Goal: Task Accomplishment & Management: Manage account settings

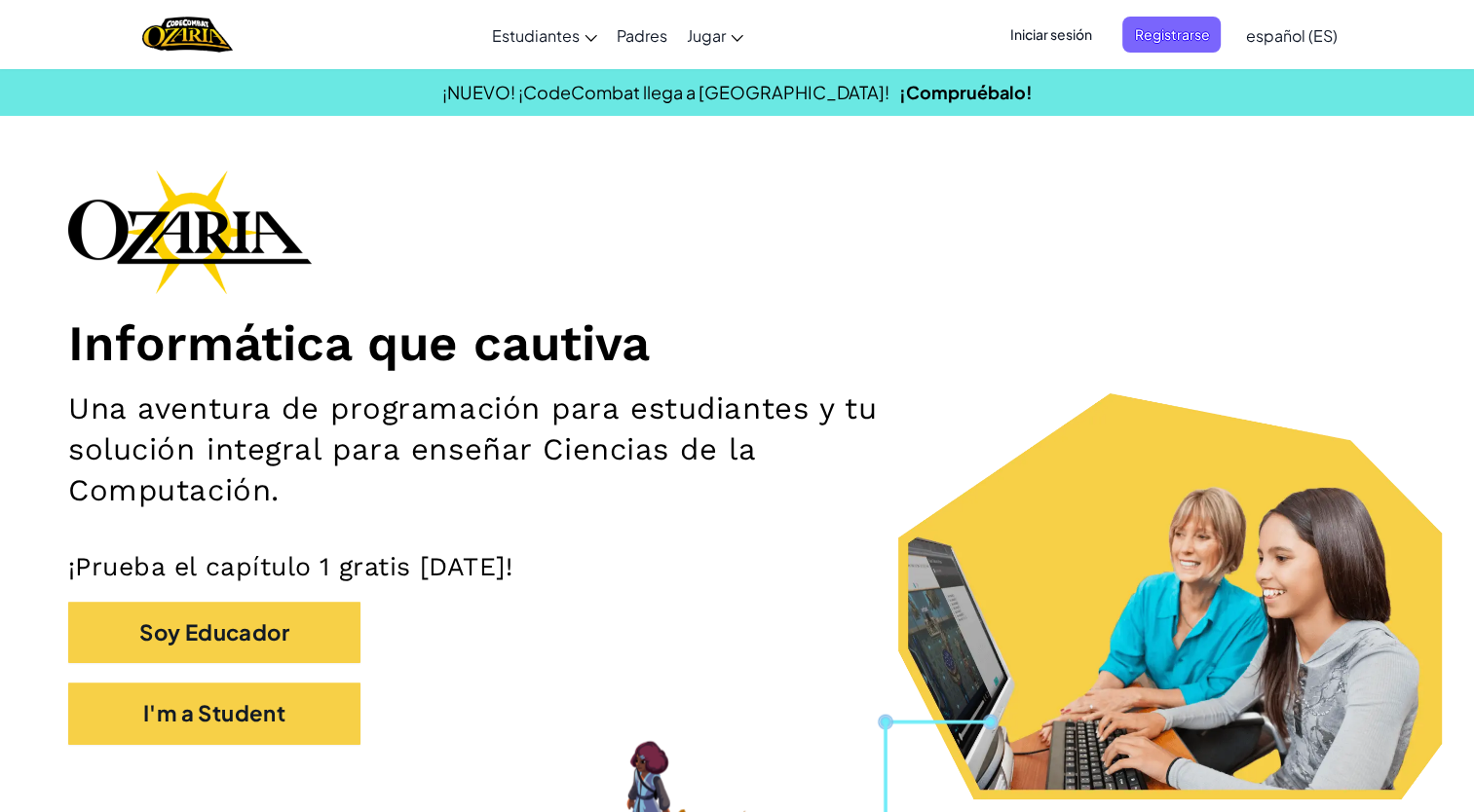
click at [1048, 39] on span "Iniciar sesión" at bounding box center [1050, 35] width 106 height 36
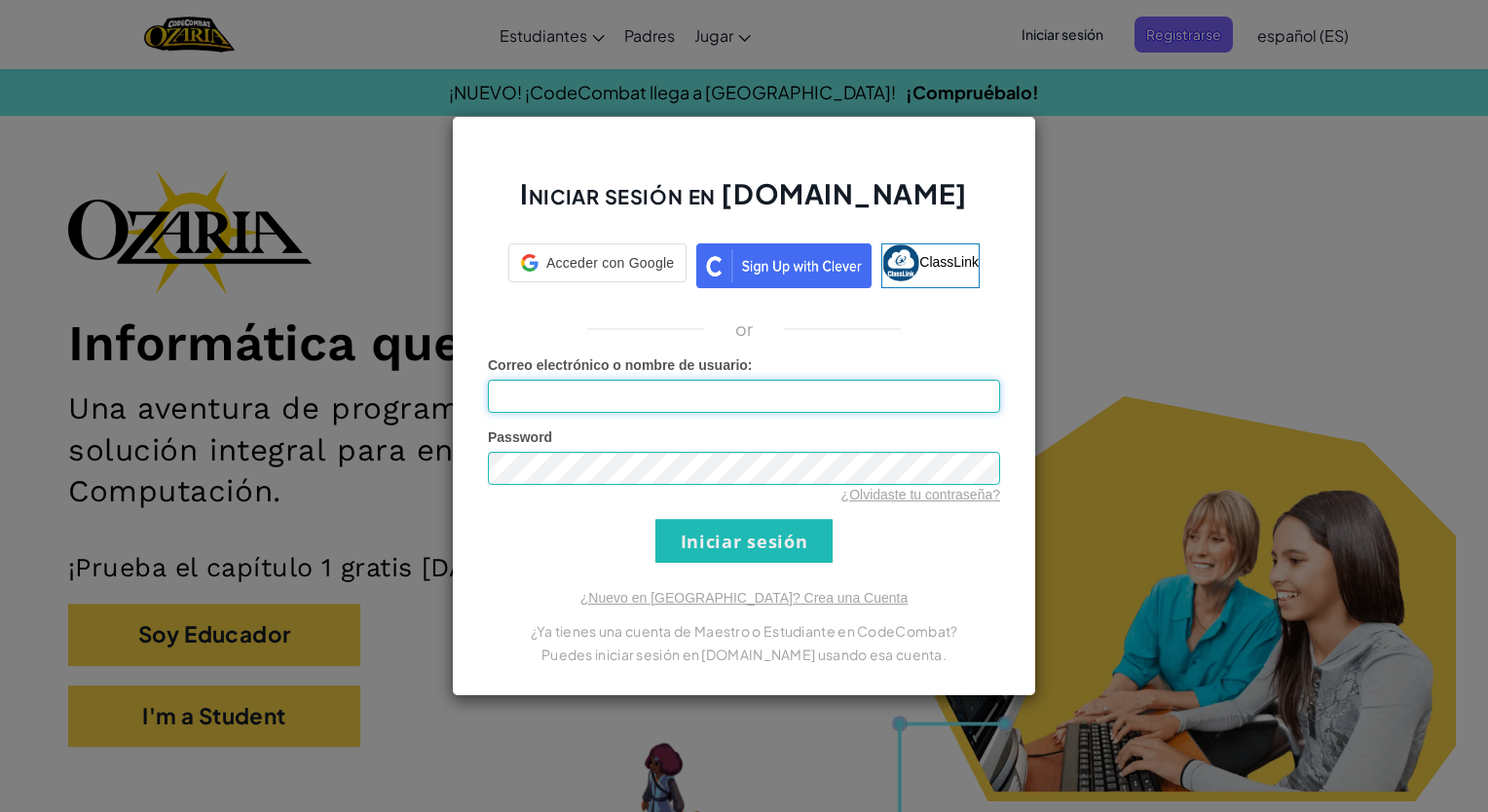
type input "[EMAIL_ADDRESS][DOMAIN_NAME]"
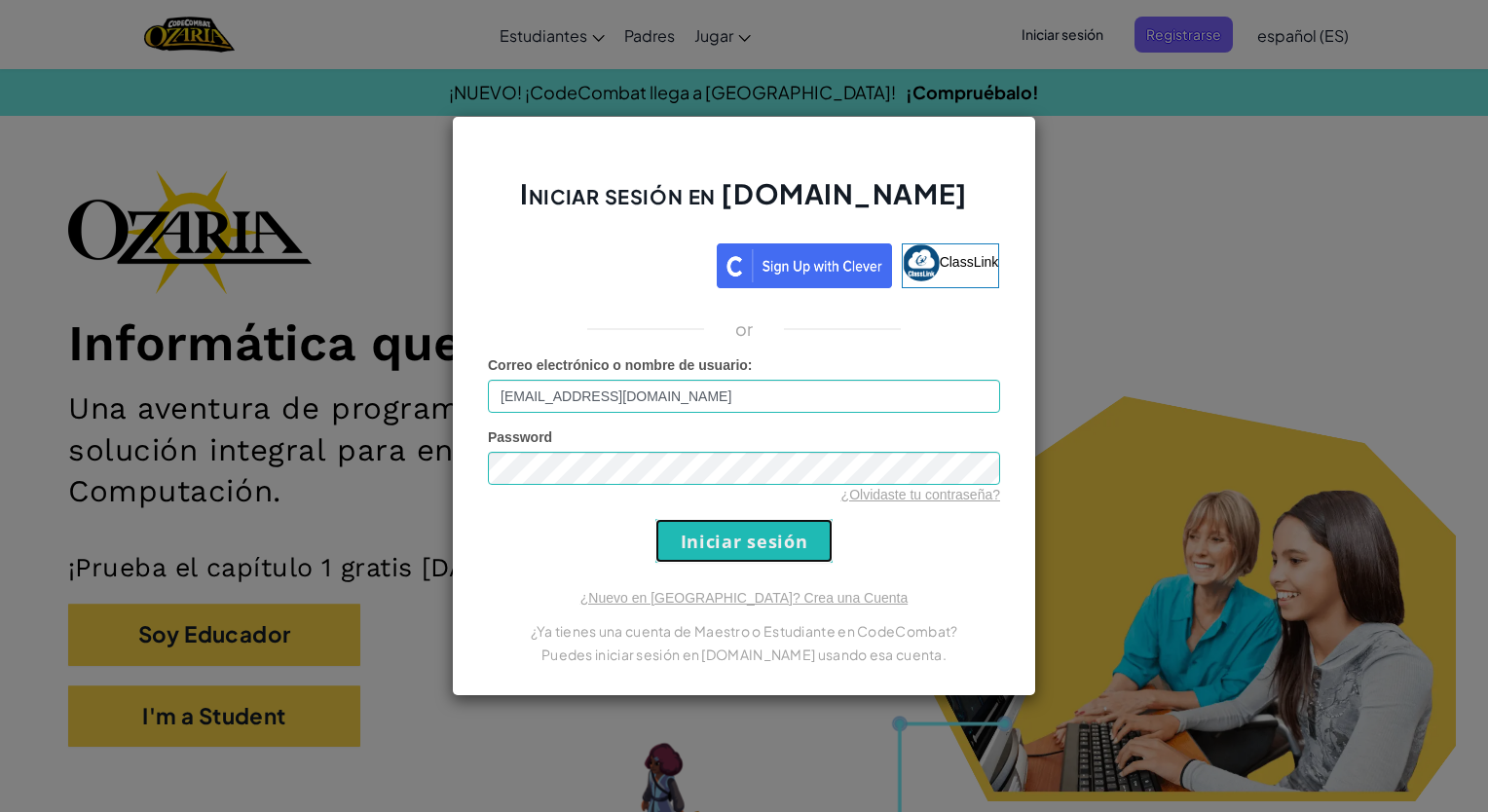
click at [735, 539] on input "Iniciar sesión" at bounding box center [744, 541] width 177 height 44
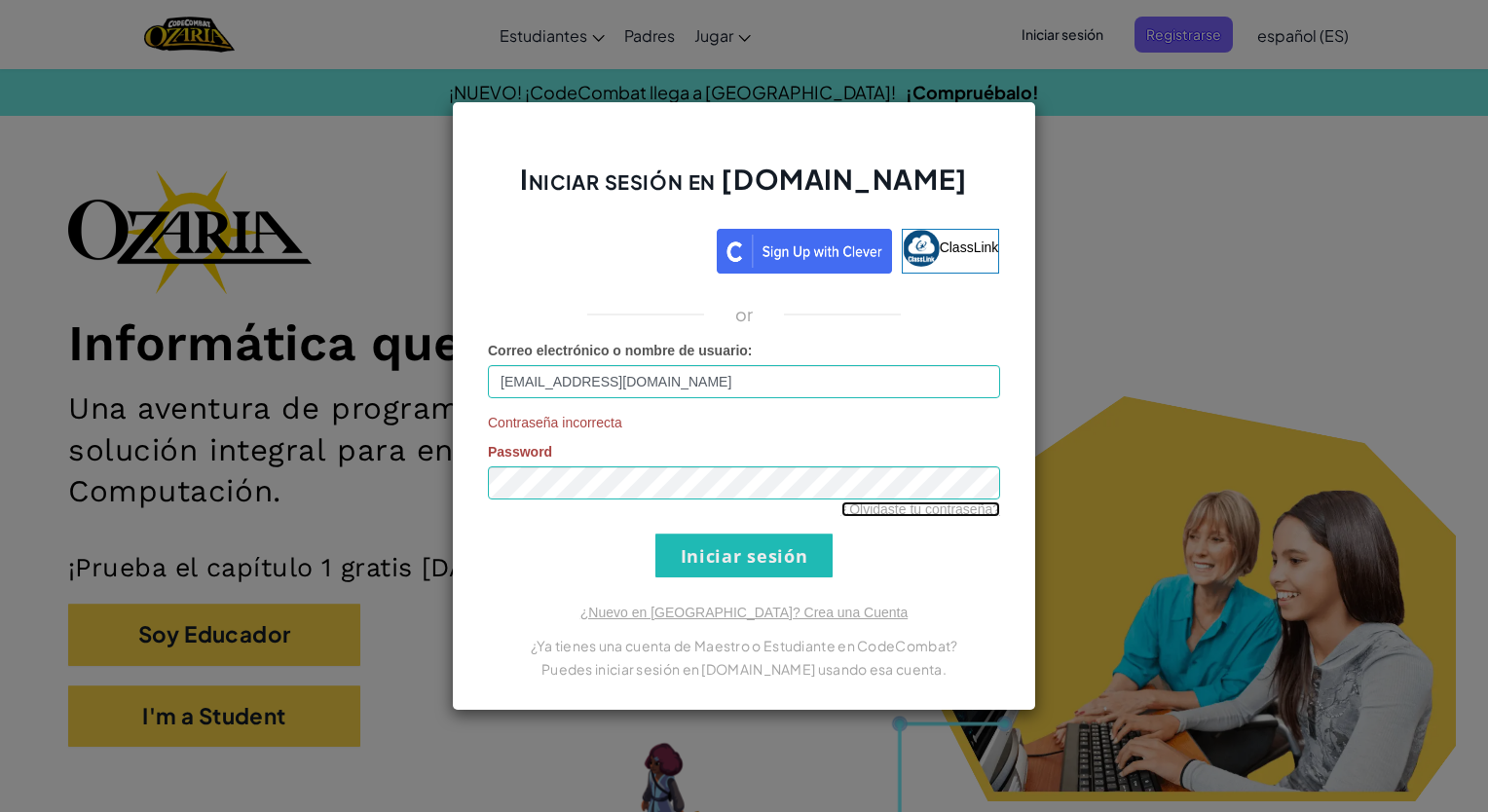
click at [882, 515] on link "¿Olvidaste tu contraseña?" at bounding box center [920, 509] width 158 height 16
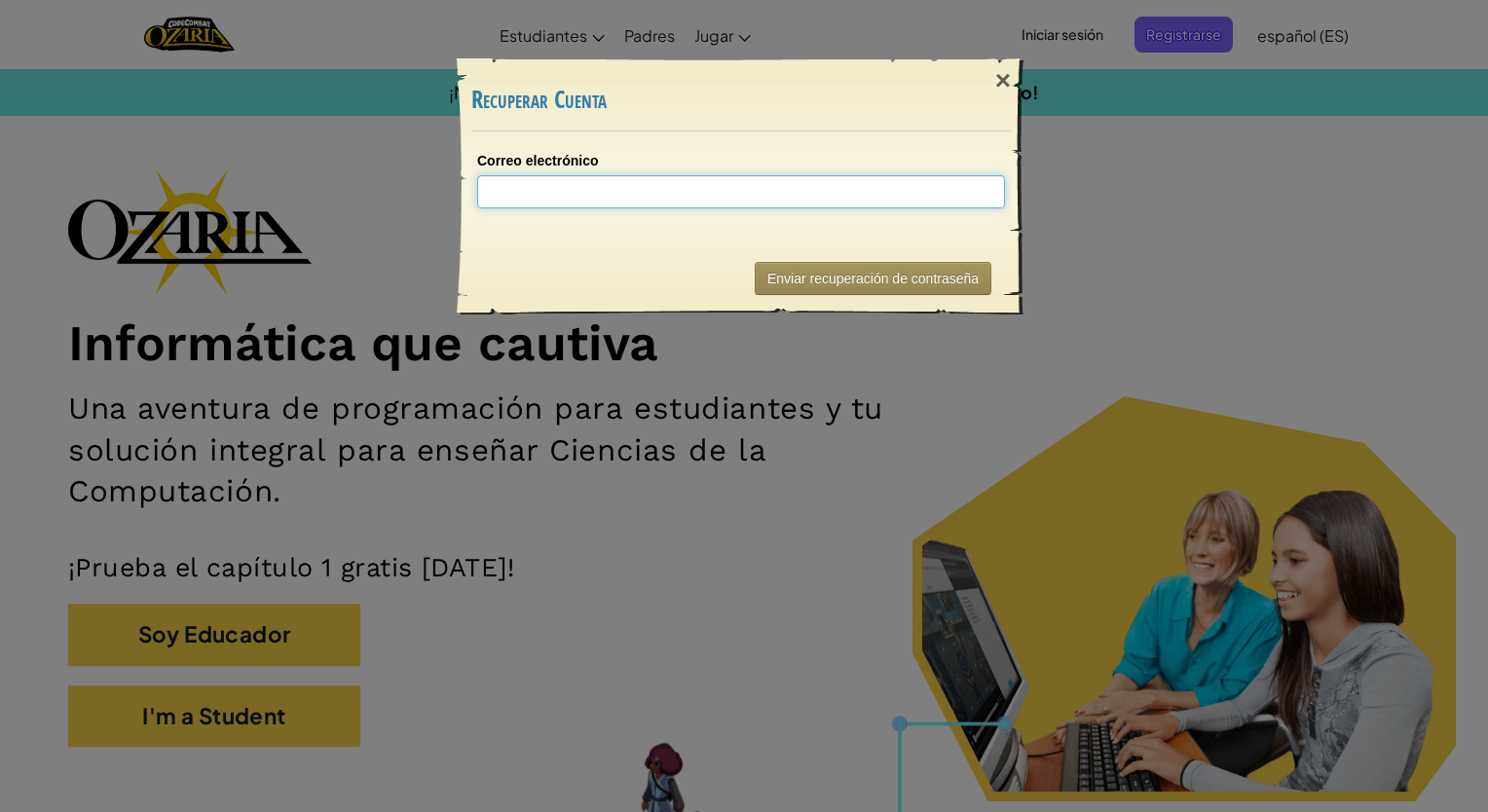
click at [844, 185] on input "Correo electrónico" at bounding box center [742, 191] width 528 height 33
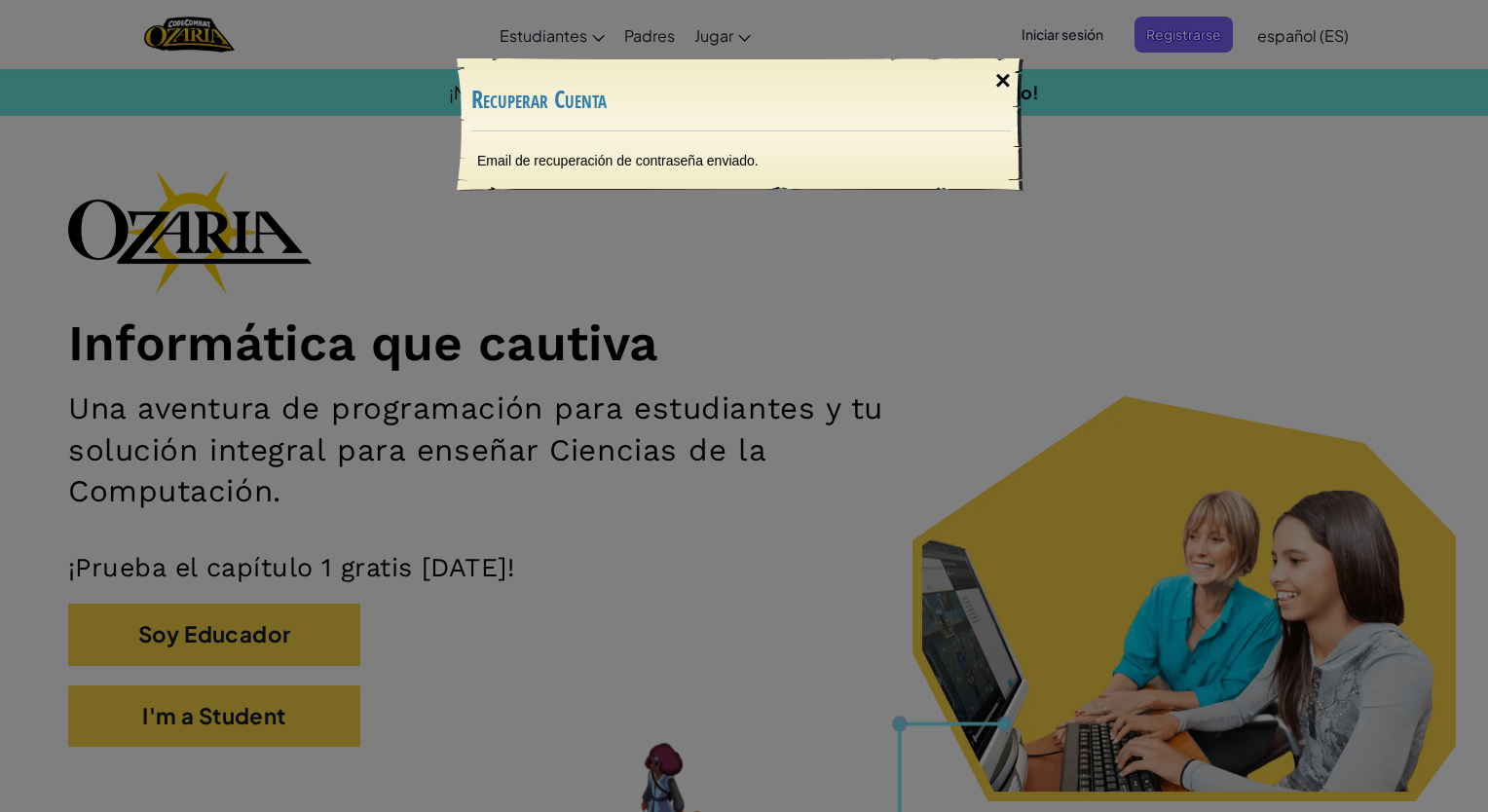
click at [1009, 83] on div "×" at bounding box center [1003, 81] width 45 height 57
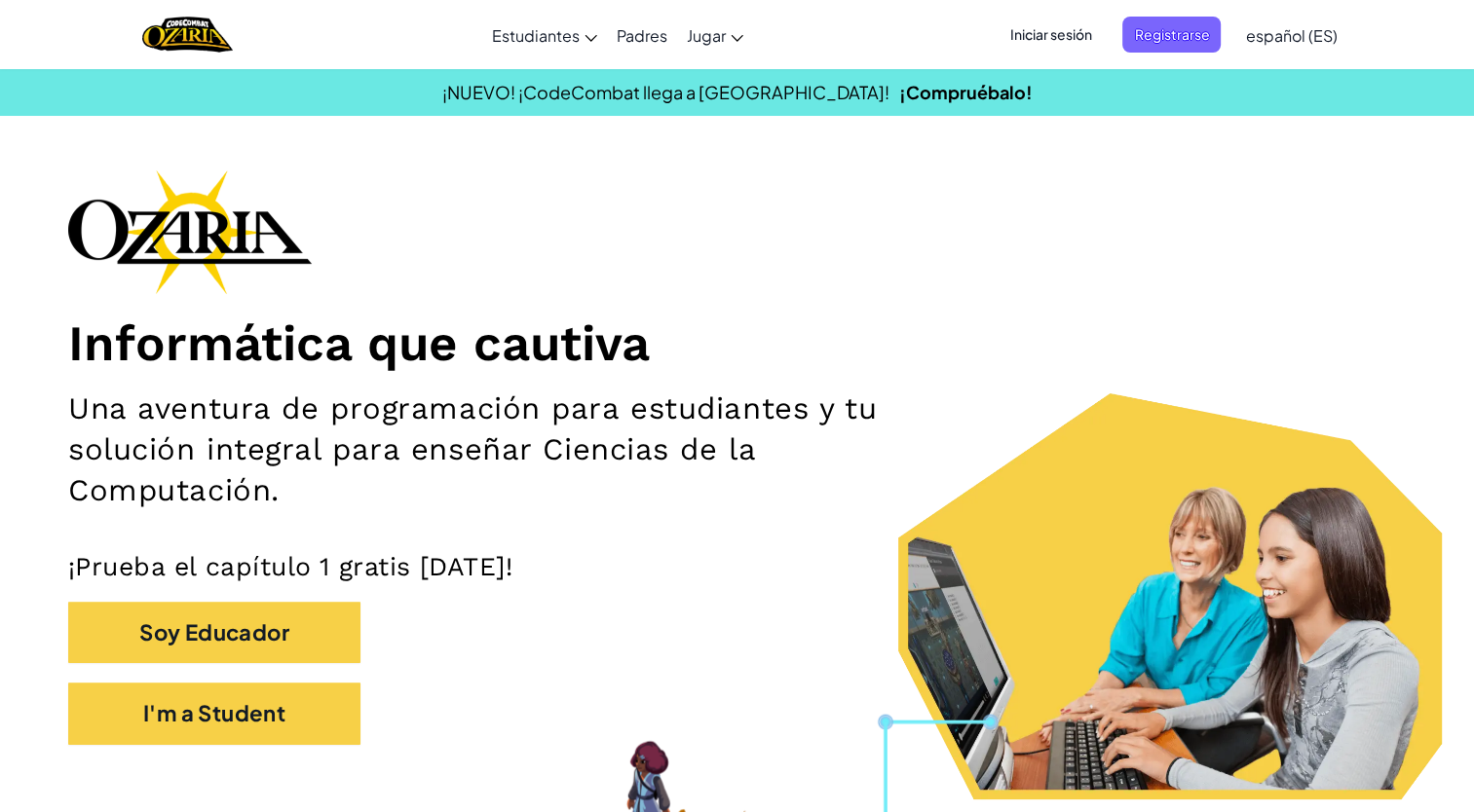
click at [1029, 31] on span "Iniciar sesión" at bounding box center [1050, 35] width 106 height 36
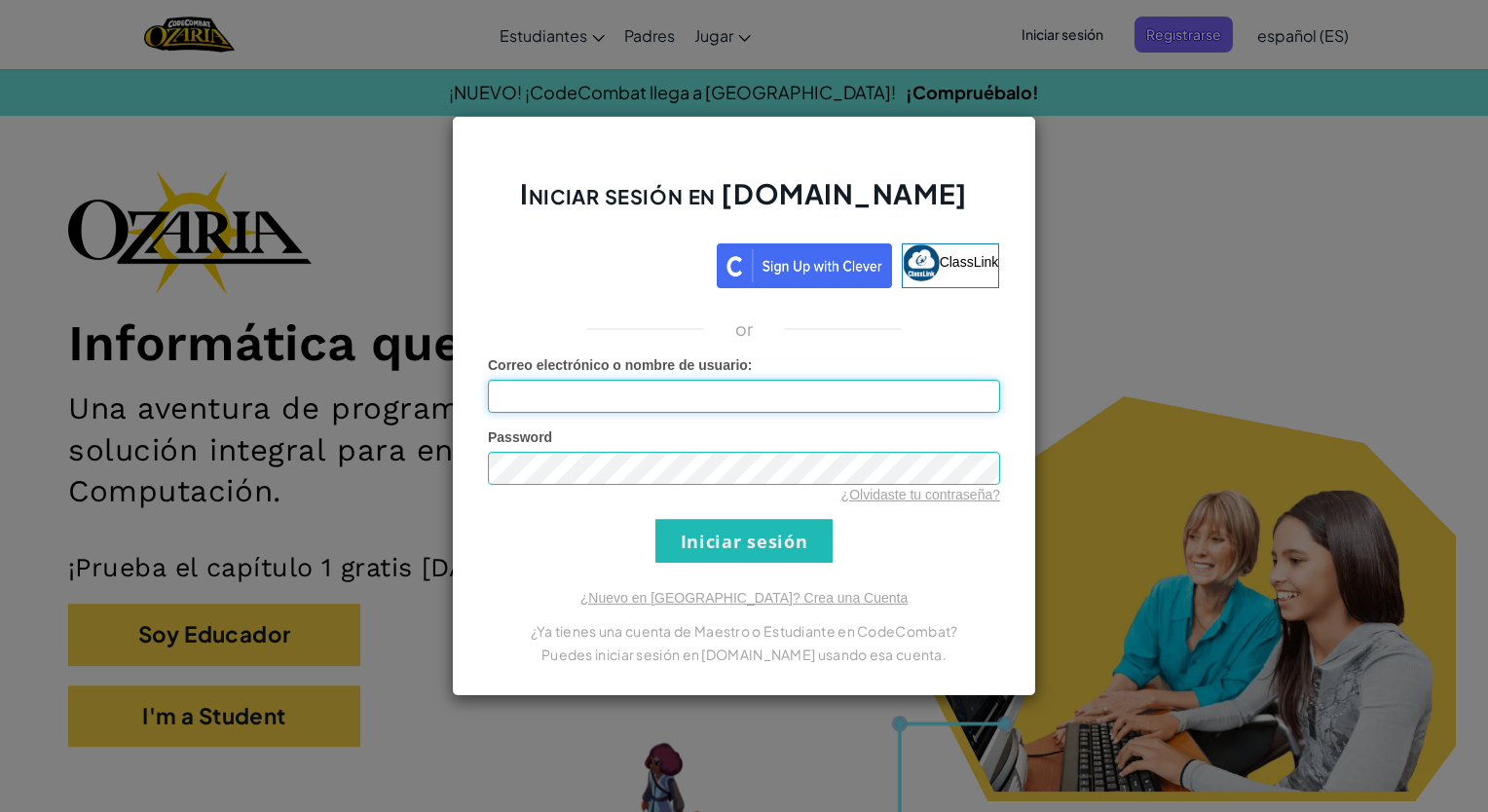
type input "[EMAIL_ADDRESS][DOMAIN_NAME]"
click at [656, 519] on input "Iniciar sesión" at bounding box center [744, 541] width 177 height 44
